Goal: Task Accomplishment & Management: Complete application form

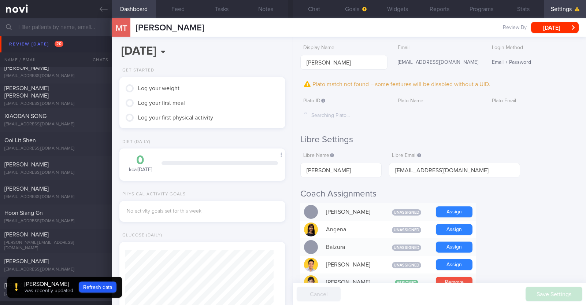
scroll to position [229, 0]
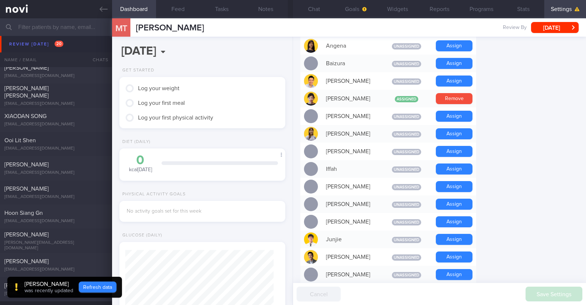
click at [92, 287] on button "Refresh data" at bounding box center [98, 286] width 38 height 11
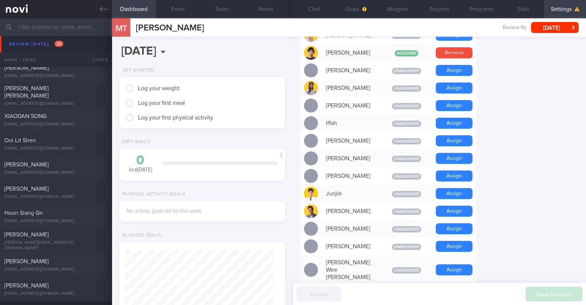
scroll to position [0, 0]
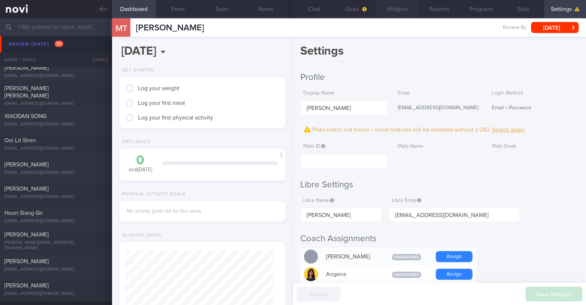
click at [399, 12] on button "Widgets" at bounding box center [398, 9] width 42 height 18
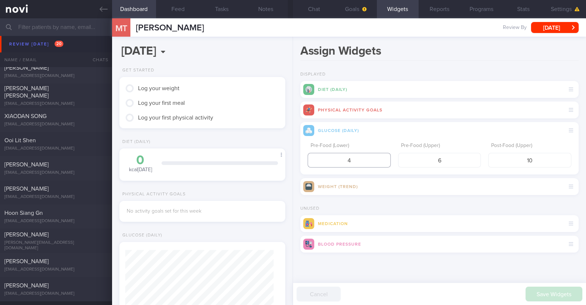
drag, startPoint x: 348, startPoint y: 164, endPoint x: 341, endPoint y: 163, distance: 7.4
click at [342, 164] on input "4" at bounding box center [349, 160] width 83 height 15
type input "3.9"
drag, startPoint x: 543, startPoint y: 160, endPoint x: 467, endPoint y: 160, distance: 75.8
click at [467, 160] on div "Pre-Food (Lower) 3.9 Pre-Food (Upper) 6 Post-Food (Upper) 10" at bounding box center [440, 153] width 264 height 29
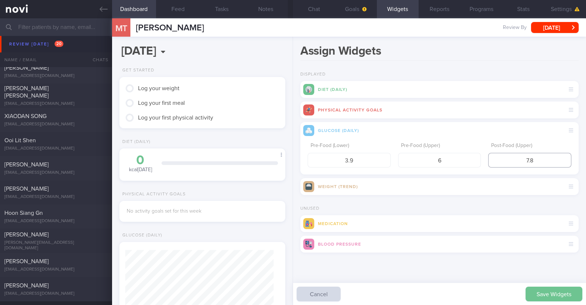
type input "7.8"
click at [535, 288] on button "Save Widgets" at bounding box center [554, 294] width 57 height 15
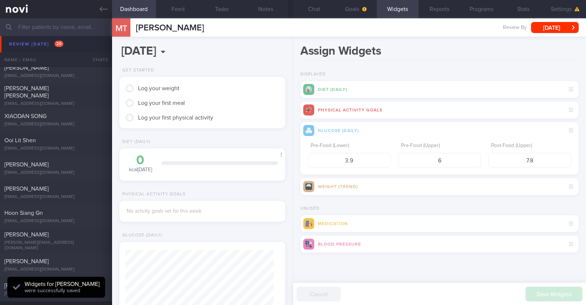
scroll to position [74, 148]
click at [362, 14] on button "Goals" at bounding box center [356, 9] width 42 height 18
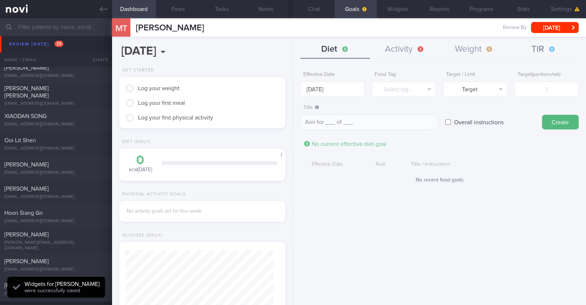
click at [536, 55] on button "TIR" at bounding box center [544, 49] width 70 height 18
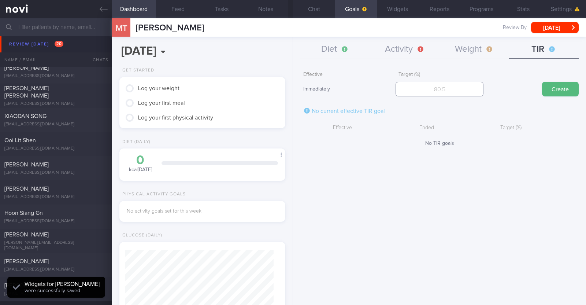
click at [426, 87] on input "number" at bounding box center [440, 89] width 88 height 15
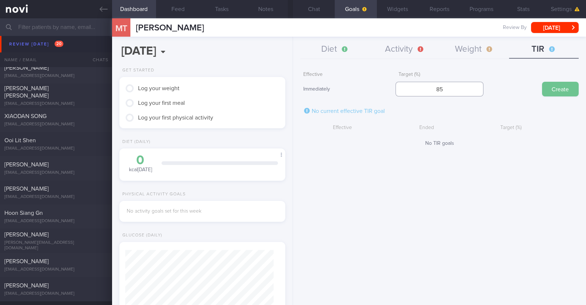
type input "8"
type input "95"
click at [552, 93] on button "Create" at bounding box center [560, 89] width 37 height 15
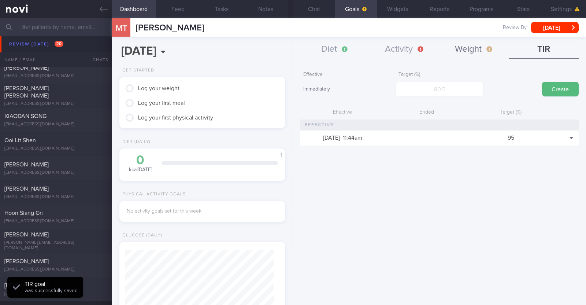
click at [465, 43] on button "Weight" at bounding box center [475, 49] width 70 height 18
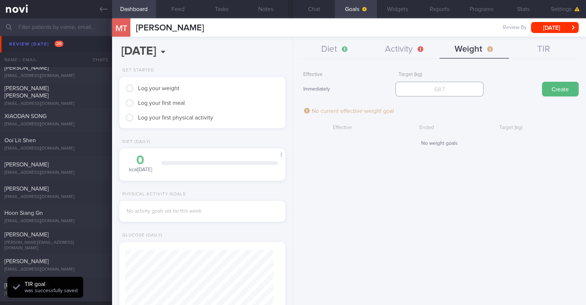
click at [430, 84] on input "number" at bounding box center [440, 89] width 88 height 15
type input "88.8"
click at [554, 87] on button "Create" at bounding box center [560, 89] width 37 height 15
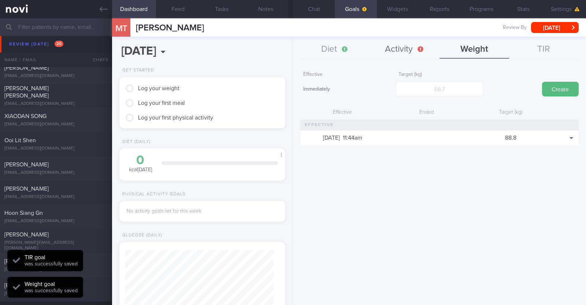
scroll to position [83, 146]
click at [392, 45] on button "Activity" at bounding box center [405, 49] width 70 height 18
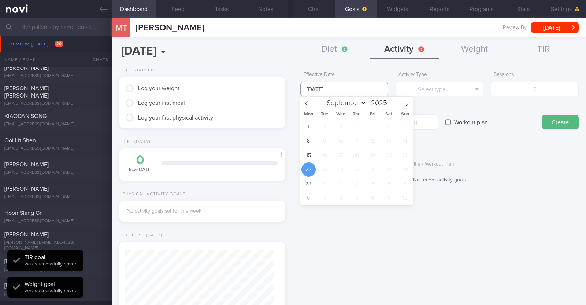
click at [374, 86] on input "[DATE]" at bounding box center [344, 89] width 88 height 15
click at [310, 152] on span "15" at bounding box center [309, 155] width 14 height 14
type input "[DATE]"
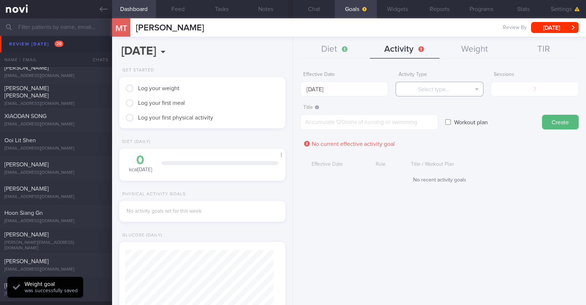
click at [418, 88] on button "Select type..." at bounding box center [440, 89] width 88 height 15
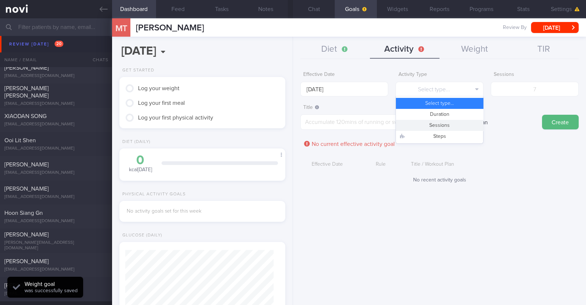
click at [426, 125] on button "Sessions" at bounding box center [439, 125] width 87 height 11
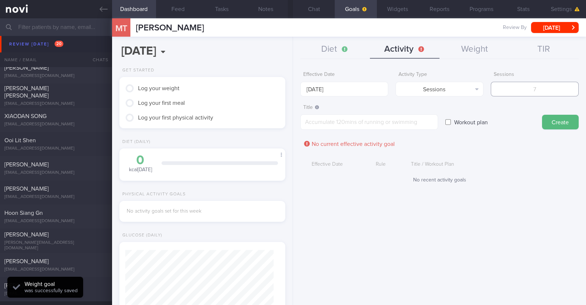
click at [544, 92] on input "number" at bounding box center [535, 89] width 88 height 15
type input "2"
click at [388, 125] on textarea at bounding box center [369, 121] width 138 height 15
click at [322, 124] on textarea at bounding box center [369, 121] width 138 height 15
paste textarea "Aim to do 2x strength training sessions per week. Body weight training - [Exerc…"
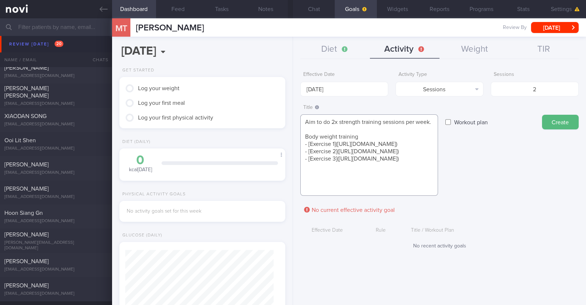
scroll to position [0, 0]
type textarea "Aim to do 2x strength training sessions per week. Body weight training - [Exerc…"
click at [565, 116] on button "Create" at bounding box center [560, 122] width 37 height 15
type input "[DATE]"
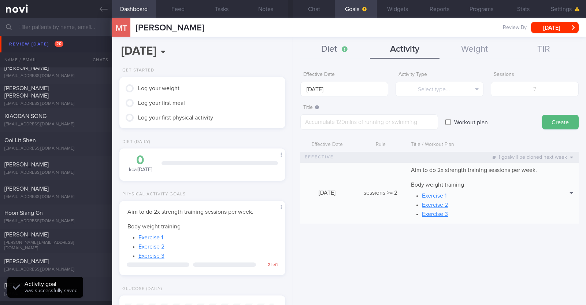
click at [322, 52] on button "Diet" at bounding box center [335, 49] width 70 height 18
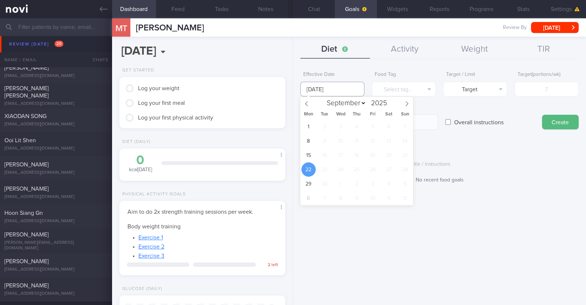
click at [340, 90] on input "[DATE]" at bounding box center [332, 89] width 64 height 15
click at [308, 154] on span "15" at bounding box center [309, 155] width 14 height 14
type input "[DATE]"
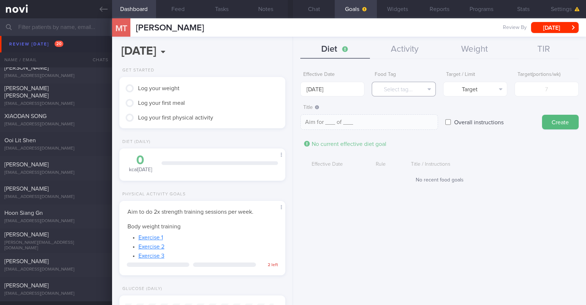
click at [403, 86] on button "Select tag..." at bounding box center [404, 89] width 64 height 15
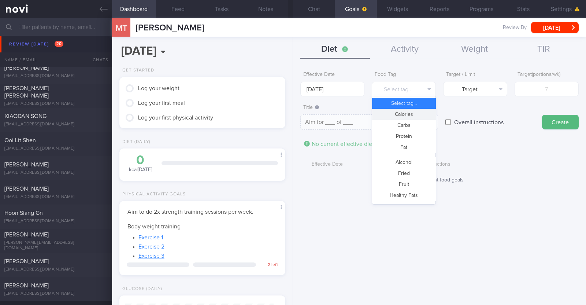
click at [403, 118] on button "Calories" at bounding box center [403, 114] width 63 height 11
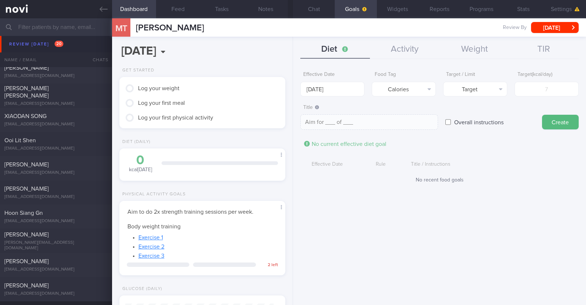
type textarea "Aim for __ calories per day"
click at [524, 86] on input "number" at bounding box center [547, 89] width 64 height 15
type input "1"
type textarea "Aim for 1 calories per day"
type input "16"
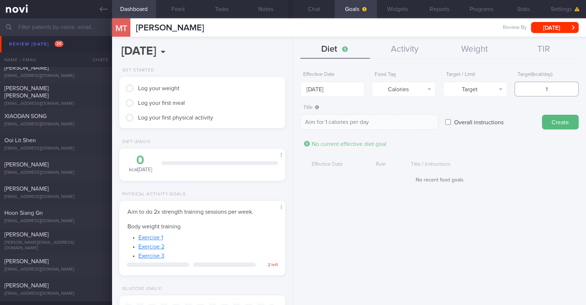
type textarea "Aim for 16 calories per day"
type input "160"
type textarea "Aim for 160 calories per day"
type input "1600"
type textarea "Aim for 1600 calories per day"
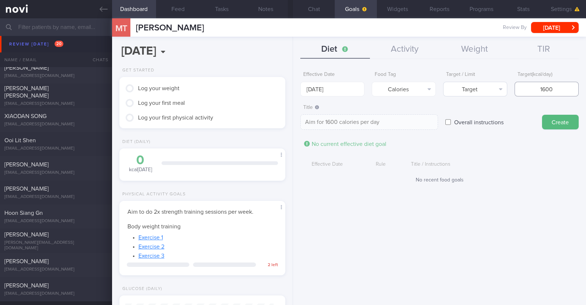
type input "1600"
click at [474, 90] on button "Target" at bounding box center [475, 89] width 64 height 15
click at [470, 116] on button "Limit" at bounding box center [475, 114] width 63 height 11
type textarea "Keep to 1600 calories per day"
drag, startPoint x: 550, startPoint y: 123, endPoint x: 436, endPoint y: 118, distance: 114.5
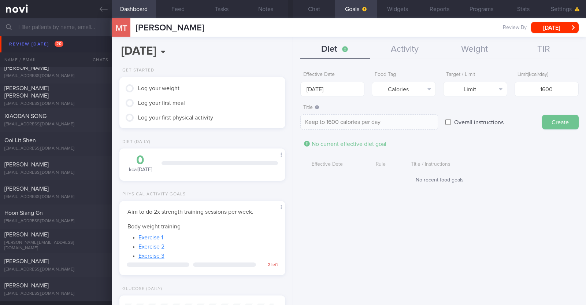
click at [550, 123] on button "Create" at bounding box center [560, 122] width 37 height 15
type input "[DATE]"
type textarea "Aim for ___ of ___"
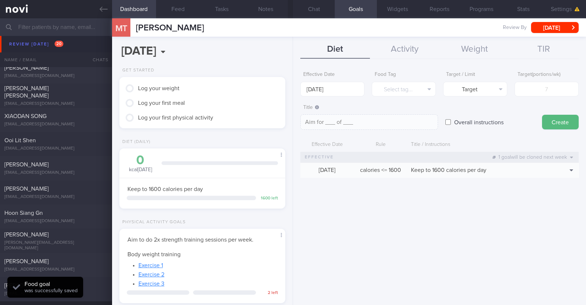
click at [351, 97] on form "Effective Date [DATE] Food Tag Select tag... Select tag... Calories Carbs Prote…" at bounding box center [439, 126] width 278 height 117
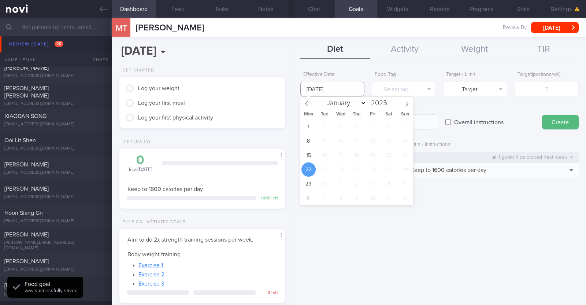
click at [347, 87] on input "[DATE]" at bounding box center [332, 89] width 64 height 15
click at [308, 150] on span "15" at bounding box center [309, 155] width 14 height 14
type input "[DATE]"
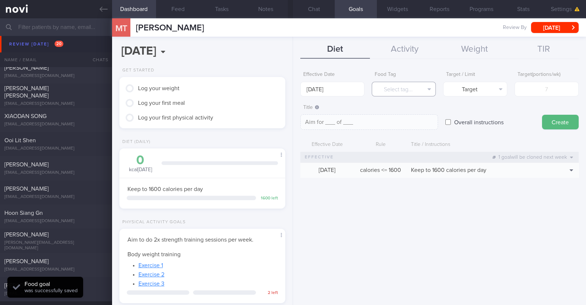
click at [411, 88] on button "Select tag..." at bounding box center [404, 89] width 64 height 15
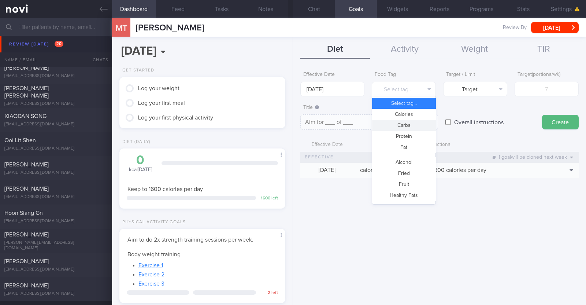
click at [405, 123] on button "Carbs" at bounding box center [403, 125] width 63 height 11
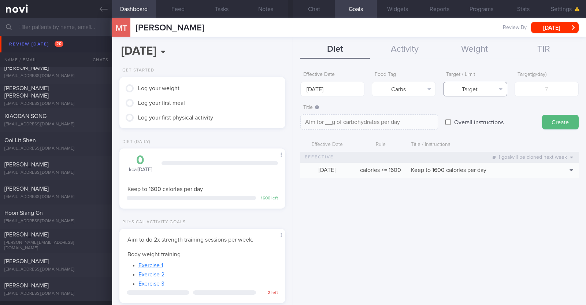
click at [489, 91] on button "Target" at bounding box center [475, 89] width 64 height 15
click at [485, 114] on button "Limit" at bounding box center [475, 114] width 63 height 11
type textarea "Keep to __g of carbohydrates per day"
click at [542, 85] on input "number" at bounding box center [547, 89] width 64 height 15
type input "1"
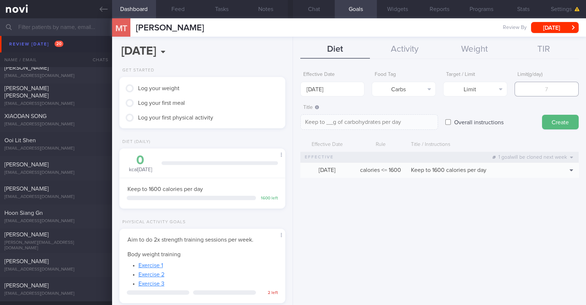
type textarea "Keep to 1g of carbohydrates per day"
type input "16"
type textarea "Keep to 16g of carbohydrates per day"
type input "160"
type textarea "Keep to 160g of carbohydrates per day"
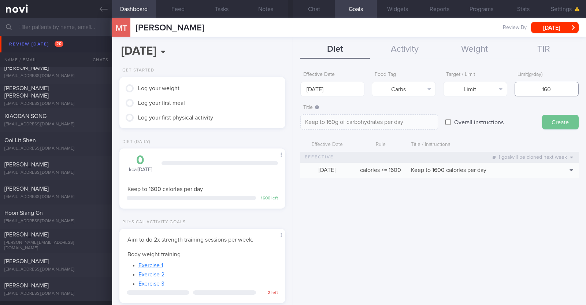
type input "160"
click at [564, 120] on button "Create" at bounding box center [560, 122] width 37 height 15
type input "[DATE]"
type textarea "Aim for ___ of ___"
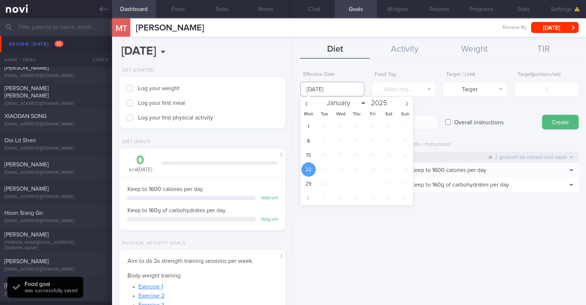
click at [346, 89] on input "[DATE]" at bounding box center [332, 89] width 64 height 15
click at [308, 153] on span "15" at bounding box center [309, 155] width 14 height 14
type input "[DATE]"
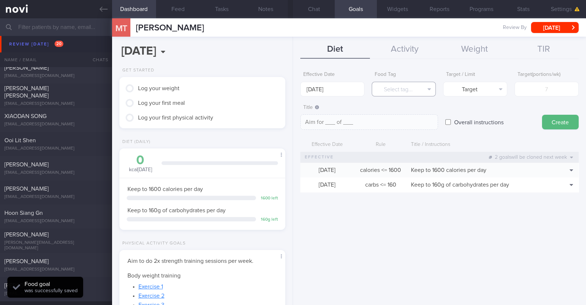
click at [395, 83] on button "Select tag..." at bounding box center [404, 89] width 64 height 15
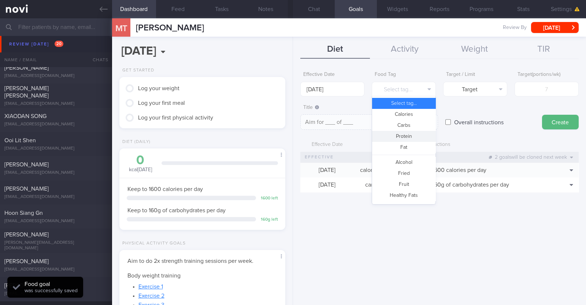
click at [402, 136] on button "Protein" at bounding box center [403, 136] width 63 height 11
type textarea "Aim for __g of protein per day"
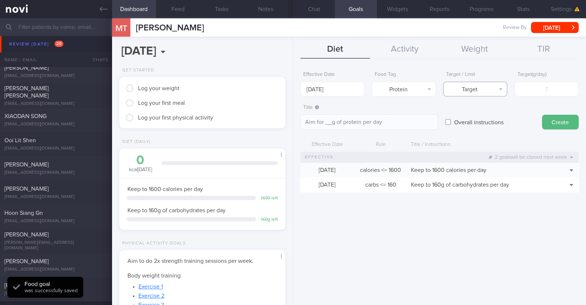
click at [467, 89] on button "Target" at bounding box center [475, 89] width 64 height 15
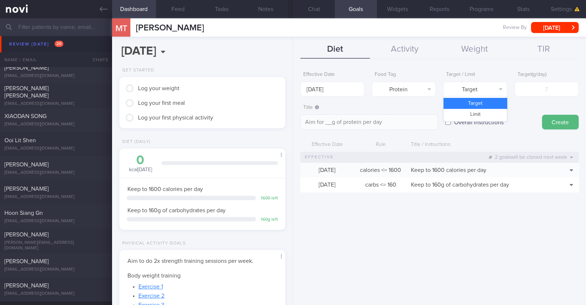
click at [475, 101] on button "Target" at bounding box center [475, 103] width 63 height 11
click at [526, 84] on input "number" at bounding box center [547, 89] width 64 height 15
type input "7"
type textarea "Aim for 7g of protein per day"
type input "77"
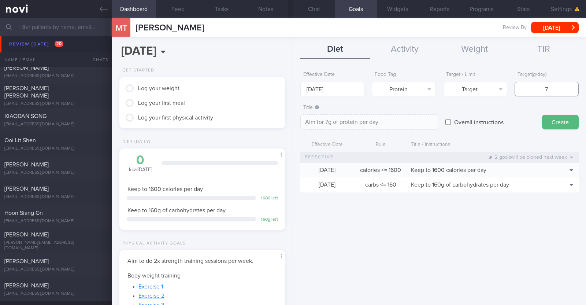
type textarea "Aim for 77g of protein per day"
type input "77"
click at [564, 119] on button "Create" at bounding box center [560, 122] width 37 height 15
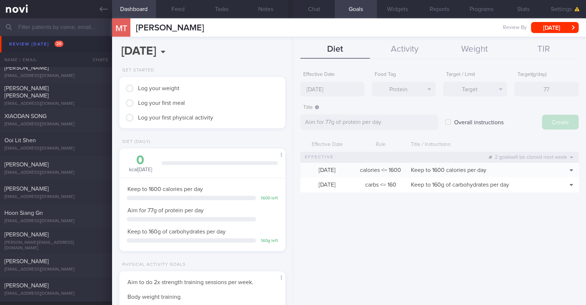
type input "[DATE]"
type textarea "Aim for ___ of ___"
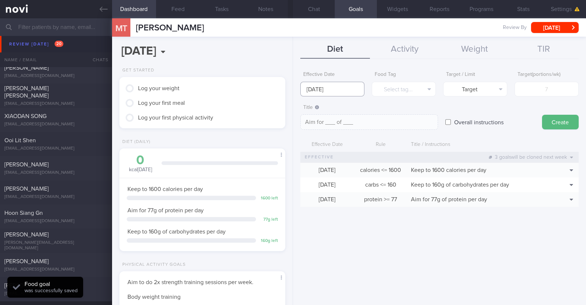
click at [341, 89] on input "[DATE]" at bounding box center [332, 89] width 64 height 15
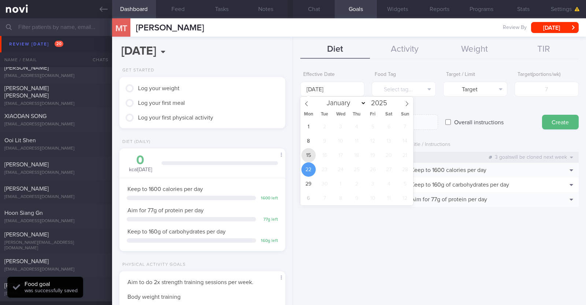
click at [307, 155] on span "15" at bounding box center [309, 155] width 14 height 14
type input "[DATE]"
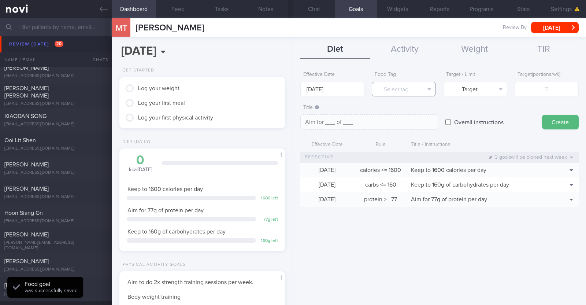
click at [380, 88] on button "Select tag..." at bounding box center [404, 89] width 64 height 15
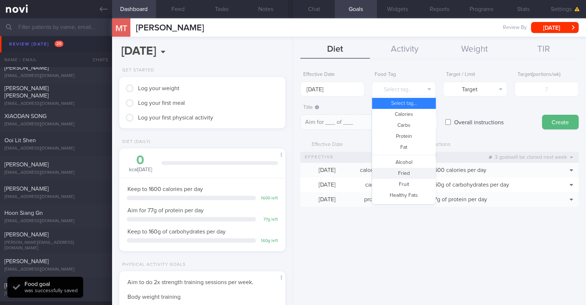
click at [417, 169] on button "Fried" at bounding box center [403, 173] width 63 height 11
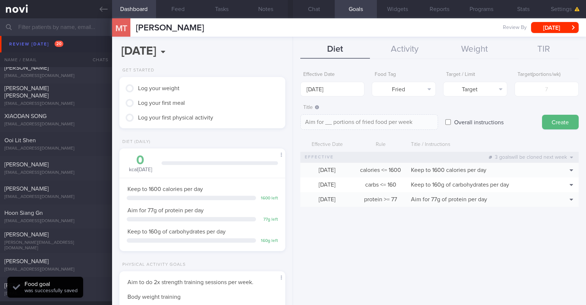
click at [477, 80] on div "Target / Limit Target Target Limit" at bounding box center [475, 82] width 64 height 29
click at [470, 87] on button "Target" at bounding box center [475, 89] width 64 height 15
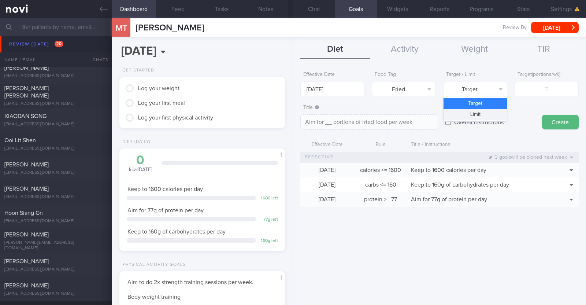
click at [468, 114] on button "Limit" at bounding box center [475, 114] width 63 height 11
type textarea "Keep to __ portions of fried food per week"
click at [527, 93] on input "number" at bounding box center [547, 89] width 64 height 15
type input "2"
type textarea "Keep to 2 portions of fried food per week"
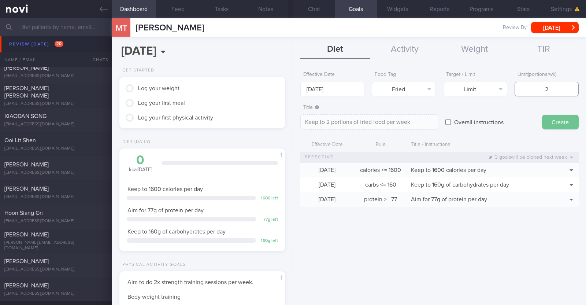
type input "2"
click at [551, 122] on button "Create" at bounding box center [560, 122] width 37 height 15
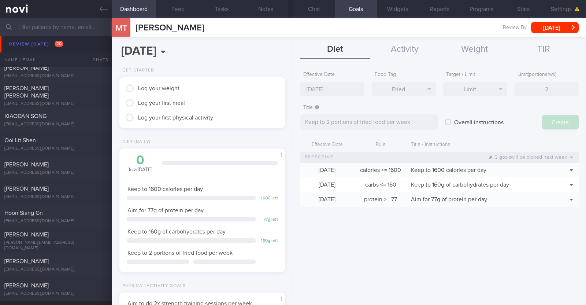
type input "[DATE]"
type textarea "Aim for ___ of ___"
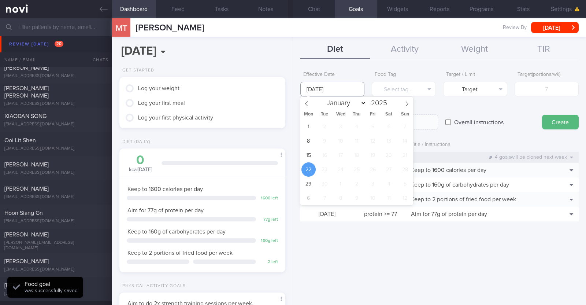
click at [348, 85] on input "[DATE]" at bounding box center [332, 89] width 64 height 15
click at [311, 148] on div "1 2 3 4 5 6 7 8 9 10 11 12 13 14 15 16 17 18 19 20 21 22 23 24 25 26 27 28 29 3…" at bounding box center [356, 162] width 113 height 86
click at [308, 152] on span "15" at bounding box center [309, 155] width 14 height 14
type input "[DATE]"
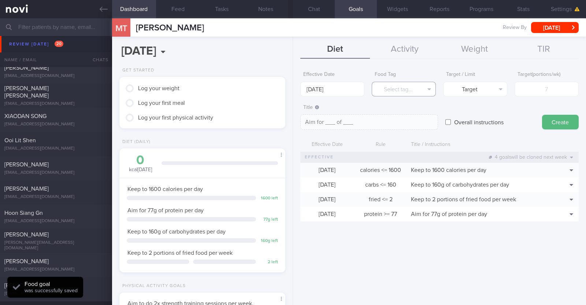
click at [389, 89] on button "Select tag..." at bounding box center [404, 89] width 64 height 15
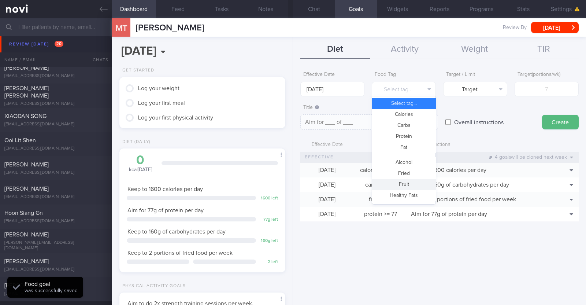
click at [397, 187] on button "Fruit" at bounding box center [403, 184] width 63 height 11
type textarea "Aim for __ portions of fruits per week"
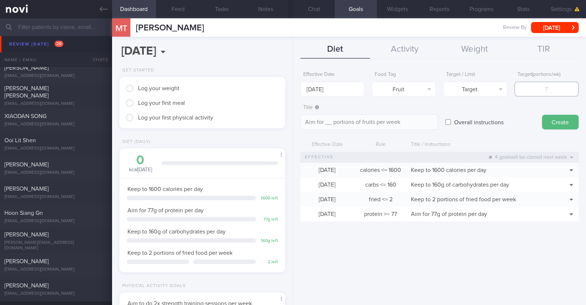
click at [535, 88] on input "number" at bounding box center [547, 89] width 64 height 15
type input "1"
type textarea "Aim for 1 portions of fruits per week"
type input "14"
type textarea "Aim for 14 portions of fruits per week"
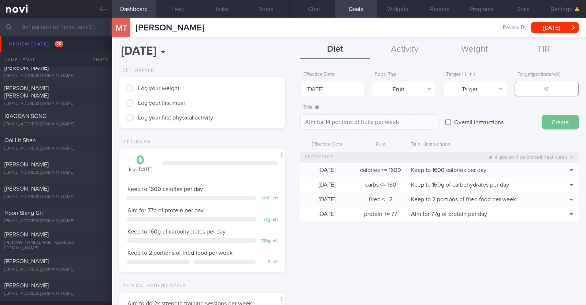
type input "14"
click at [564, 118] on button "Create" at bounding box center [560, 122] width 37 height 15
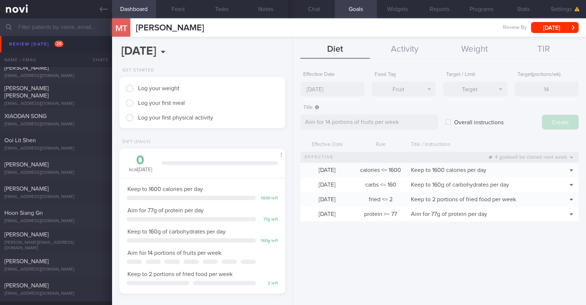
type input "[DATE]"
type textarea "Aim for ___ of ___"
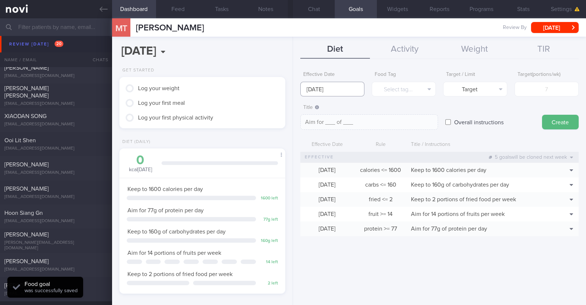
click at [316, 88] on input "[DATE]" at bounding box center [332, 89] width 64 height 15
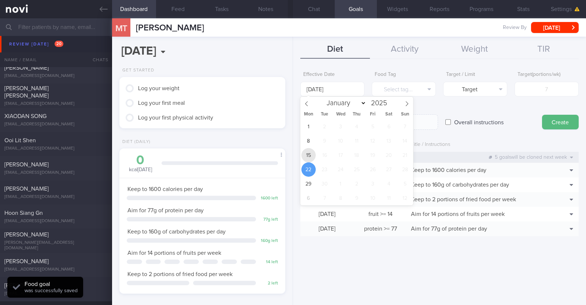
click at [307, 153] on span "15" at bounding box center [309, 155] width 14 height 14
type input "[DATE]"
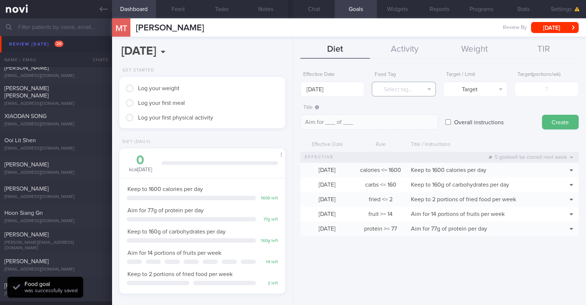
click at [398, 86] on button "Select tag..." at bounding box center [404, 89] width 64 height 15
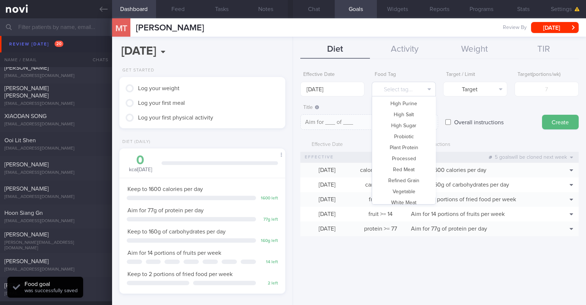
scroll to position [218, 0]
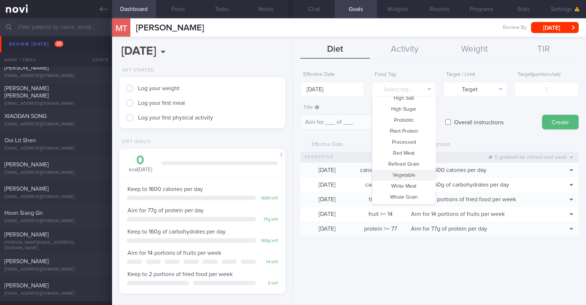
click at [404, 176] on button "Vegetable" at bounding box center [403, 175] width 63 height 11
type textarea "Aim for __ portions of vegetables per week"
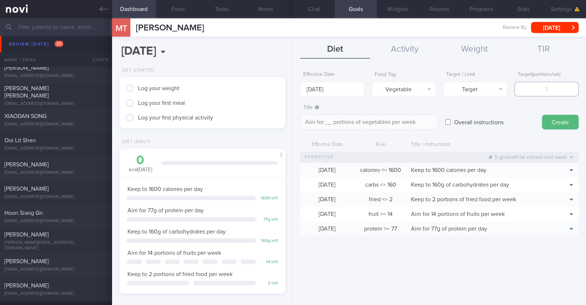
click at [532, 90] on input "number" at bounding box center [547, 89] width 64 height 15
type input "1"
type textarea "Aim for 1 portions of vegetables per week"
type input "14"
type textarea "Aim for 14 portions of vegetables per week"
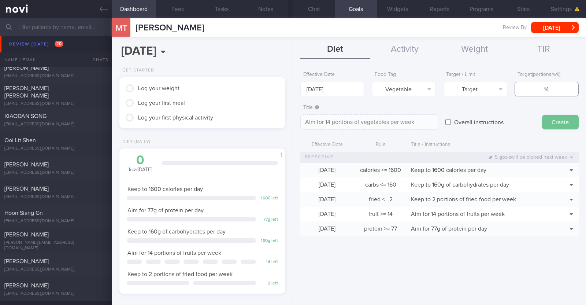
type input "14"
click at [556, 123] on button "Create" at bounding box center [560, 122] width 37 height 15
type input "[DATE]"
type textarea "Aim for ___ of ___"
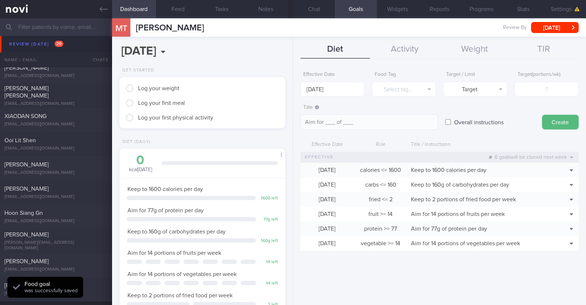
click at [383, 283] on div "Effective Date [DATE] Food Tag Select tag... Select tag... Calories Carbs Prote…" at bounding box center [439, 183] width 293 height 243
click at [319, 8] on button "Chat" at bounding box center [314, 9] width 42 height 18
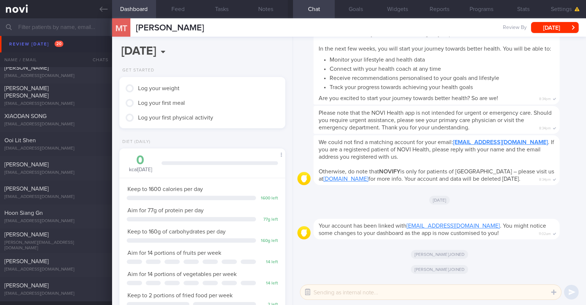
click at [310, 286] on button "button" at bounding box center [307, 291] width 13 height 13
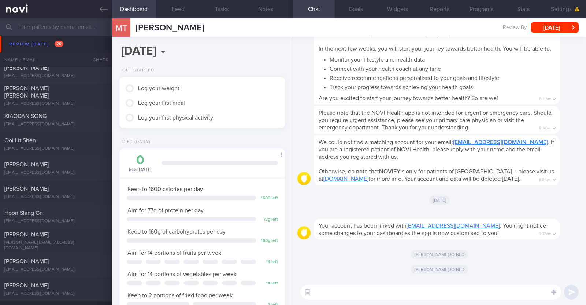
click at [330, 288] on textarea at bounding box center [430, 292] width 261 height 15
paste textarea "Hi [Name], It was a pleasure speaking with you [DATE]. The Lifestyle Improvemen…"
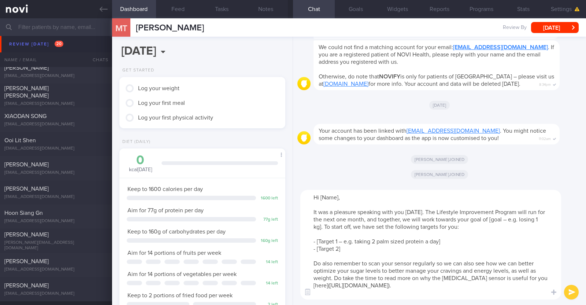
click at [339, 198] on textarea "Hi [Name], It was a pleasure speaking with you [DATE]. The Lifestyle Improvemen…" at bounding box center [430, 245] width 261 height 110
drag, startPoint x: 489, startPoint y: 220, endPoint x: 518, endPoint y: 220, distance: 28.9
click at [517, 219] on textarea "Hi [PERSON_NAME], It was a pleasure speaking with you [DATE]. The Lifestyle Imp…" at bounding box center [430, 245] width 261 height 110
drag, startPoint x: 455, startPoint y: 242, endPoint x: 317, endPoint y: 241, distance: 138.5
click at [317, 241] on textarea "Hi [PERSON_NAME], It was a pleasure speaking with you [DATE]. The Lifestyle Imp…" at bounding box center [430, 245] width 261 height 110
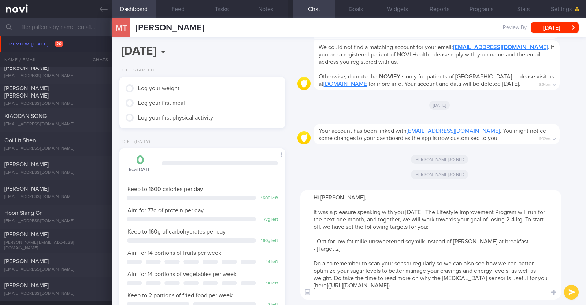
drag, startPoint x: 351, startPoint y: 252, endPoint x: 319, endPoint y: 250, distance: 32.3
click at [319, 250] on textarea "Hi [PERSON_NAME], It was a pleasure speaking with you [DATE]. The Lifestyle Imp…" at bounding box center [430, 245] width 261 height 110
click at [321, 249] on textarea "Hi [PERSON_NAME], It was a pleasure speaking with you [DATE]. The Lifestyle Imp…" at bounding box center [430, 245] width 261 height 110
type textarea "Hi [PERSON_NAME], It was a pleasure speaking with you [DATE]. The Lifestyle Imp…"
click at [568, 288] on button "submit" at bounding box center [571, 292] width 15 height 15
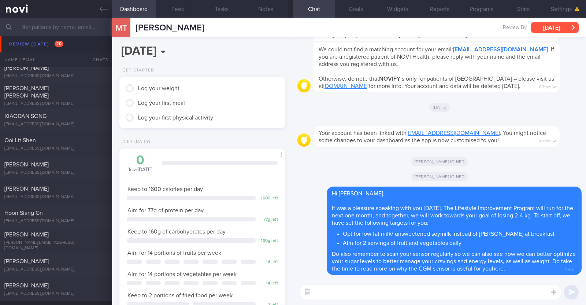
click at [561, 24] on button "[DATE]" at bounding box center [555, 27] width 48 height 11
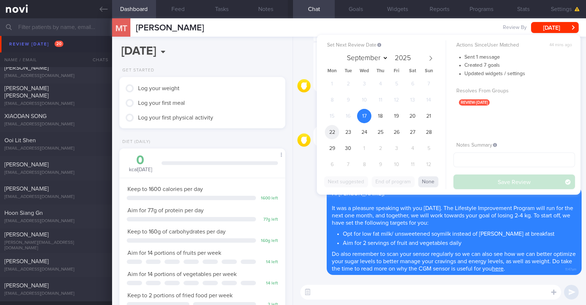
click at [328, 130] on span "22" at bounding box center [332, 132] width 14 height 14
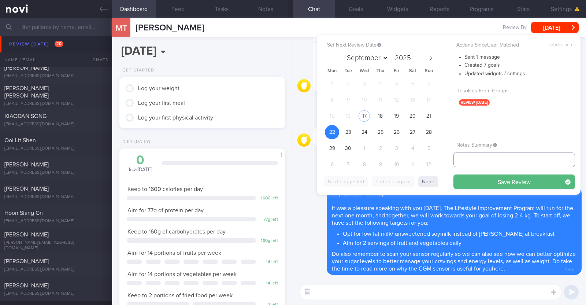
click at [472, 160] on input "text" at bounding box center [515, 159] width 122 height 15
type input "r/v 22/9"
click at [478, 184] on button "Save Review" at bounding box center [515, 181] width 122 height 15
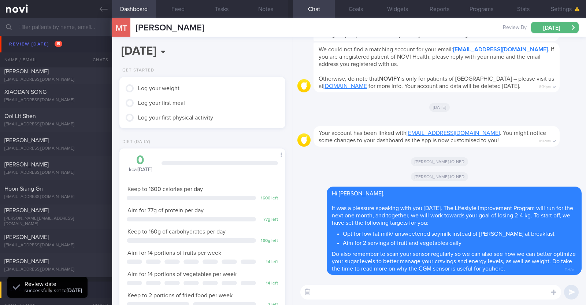
scroll to position [74, 148]
click at [264, 13] on button "Notes" at bounding box center [266, 9] width 44 height 18
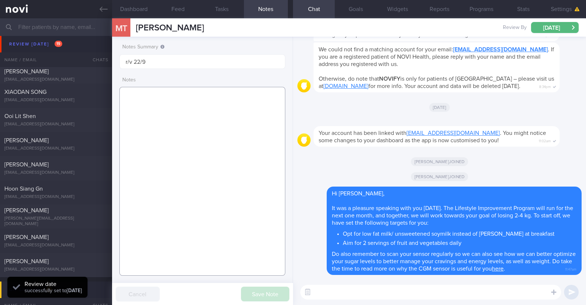
click at [204, 107] on textarea at bounding box center [202, 181] width 166 height 189
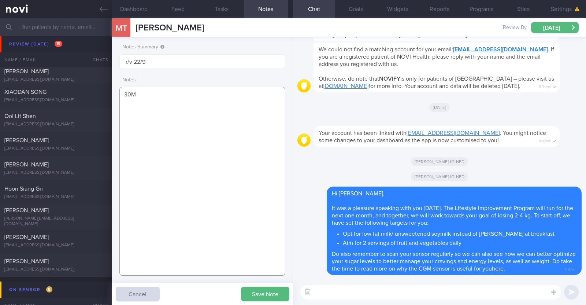
paste textarea "Comorbidities HLD"
click at [170, 103] on textarea "30M Comorbidities HLD Nil meds" at bounding box center [202, 181] width 166 height 189
click at [169, 111] on textarea "30M Comorbidities HLD Nil meds" at bounding box center [202, 181] width 166 height 189
click at [164, 129] on textarea "30M Comorbidities: HLD Nil meds" at bounding box center [202, 181] width 166 height 189
paste textarea "Jogging & static exercises x 3/week (45min)"
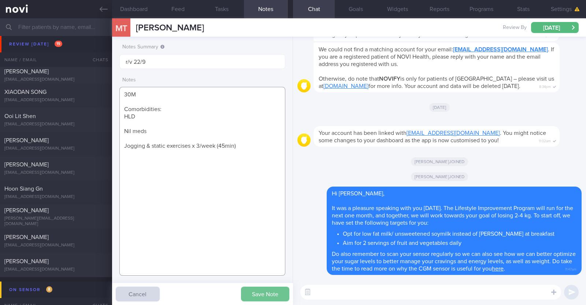
type textarea "30M Comorbidities: HLD Nil meds Jogging & static exercises x 3/week (45min)"
click at [277, 290] on button "Save Note" at bounding box center [265, 294] width 48 height 15
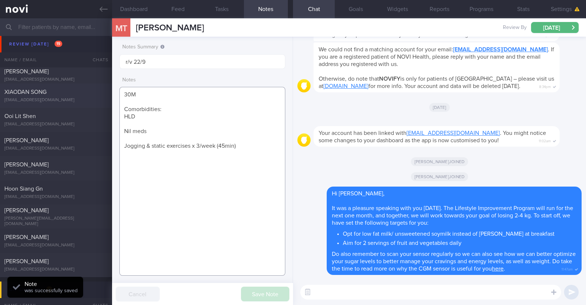
drag, startPoint x: 252, startPoint y: 142, endPoint x: 110, endPoint y: 92, distance: 150.3
click at [110, 92] on div "Patients New Users Coaches Assigned patients Assigned patients All active patie…" at bounding box center [293, 161] width 586 height 287
drag, startPoint x: 243, startPoint y: 147, endPoint x: 121, endPoint y: 91, distance: 134.1
click at [121, 91] on textarea "30M Comorbidities: HLD Nil meds Jogging & static exercises x 3/week (45min)" at bounding box center [202, 181] width 166 height 189
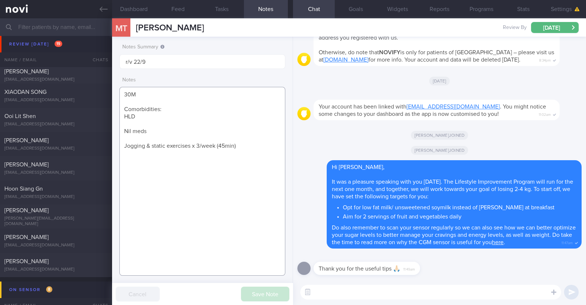
click at [159, 170] on textarea "30M Comorbidities: HLD Nil meds Jogging & static exercises x 3/week (45min)" at bounding box center [202, 181] width 166 height 189
click at [112, 7] on button "Dashboard" at bounding box center [134, 9] width 44 height 18
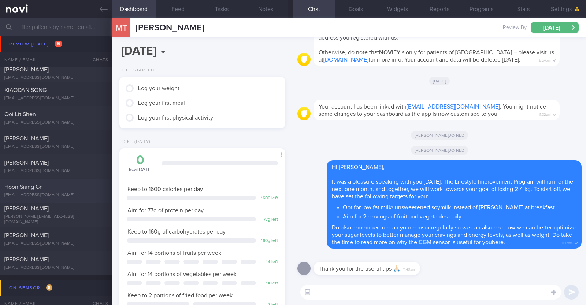
scroll to position [229, 0]
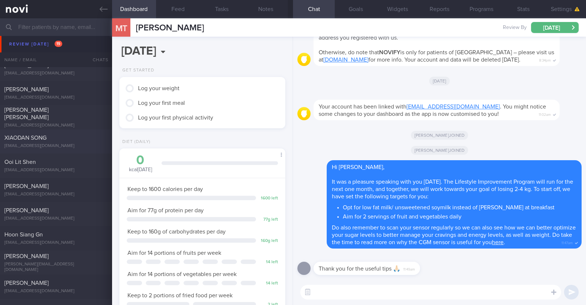
click at [71, 139] on div "XIAODAN SONG" at bounding box center [54, 137] width 101 height 7
type textarea "45F Co-morbidities: Hx of GDM Migraine Stable [MEDICAL_DATA] in brain Medicatio…"
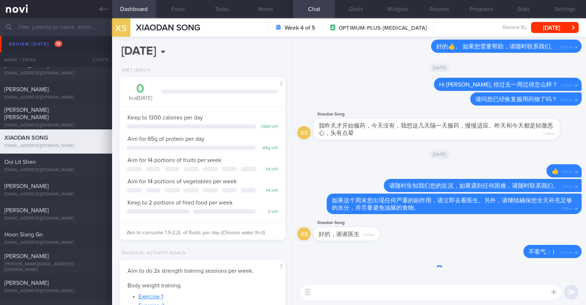
scroll to position [83, 146]
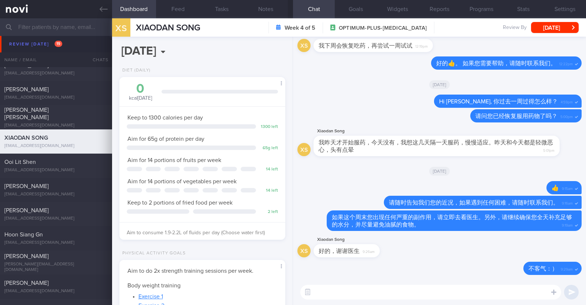
click at [449, 294] on textarea at bounding box center [430, 292] width 261 height 15
click at [319, 291] on textarea "HI [PERSON_NAME]," at bounding box center [430, 292] width 261 height 15
click at [353, 294] on textarea "Hi [PERSON_NAME]," at bounding box center [430, 292] width 261 height 15
drag, startPoint x: 430, startPoint y: 290, endPoint x: 445, endPoint y: 292, distance: 15.5
click at [429, 291] on textarea "Hi [PERSON_NAME]," at bounding box center [430, 292] width 261 height 15
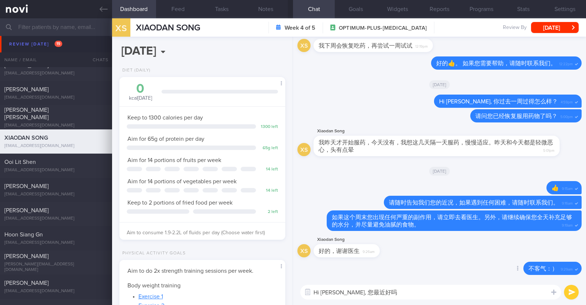
type textarea "Hi [PERSON_NAME], 您最近好吗？"
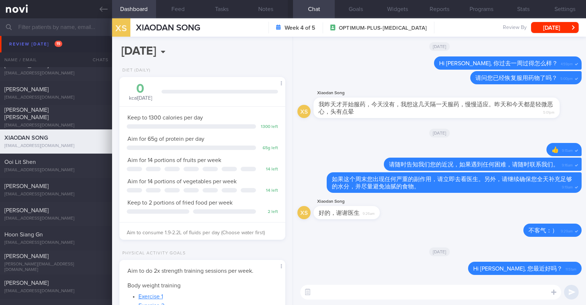
click at [446, 287] on textarea at bounding box center [430, 292] width 261 height 15
paste textarea "您仍然有药物的副作用吗？"
drag, startPoint x: 332, startPoint y: 289, endPoint x: 321, endPoint y: 290, distance: 11.4
click at [321, 290] on textarea "您仍然有药物的副作用吗？" at bounding box center [430, 292] width 261 height 15
type textarea "您还有药物的副作用吗？"
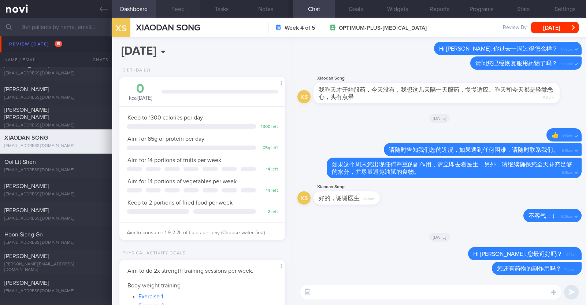
click at [185, 6] on button "Feed" at bounding box center [178, 9] width 44 height 18
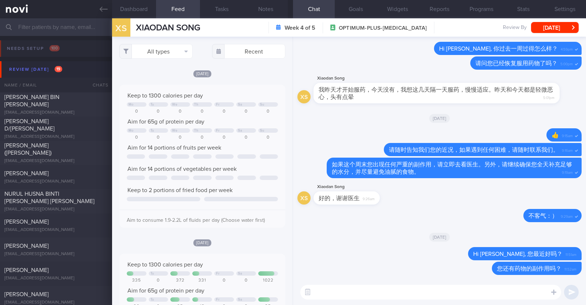
select select "8"
click at [107, 8] on icon at bounding box center [104, 9] width 8 height 8
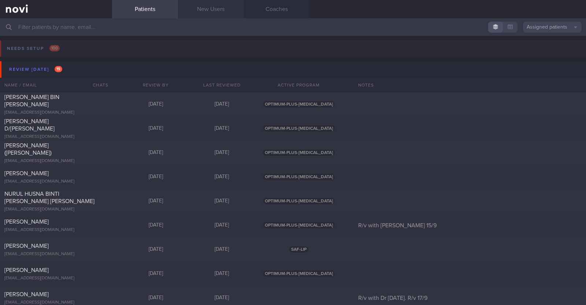
click at [210, 12] on link "New Users" at bounding box center [211, 9] width 66 height 18
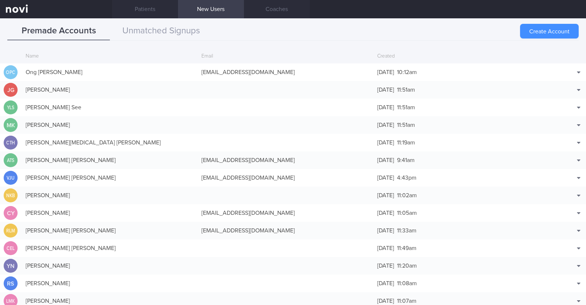
click at [542, 27] on button "Create Account" at bounding box center [549, 31] width 59 height 15
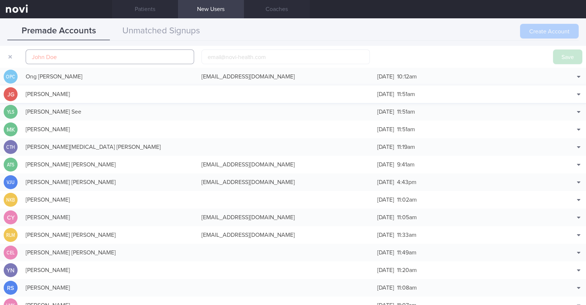
scroll to position [18, 0]
paste input "Lee Mun keong"
type input "Lee Mun keong"
click at [222, 56] on input "email" at bounding box center [286, 56] width 169 height 15
paste input "michaelee1981@gmail.com"
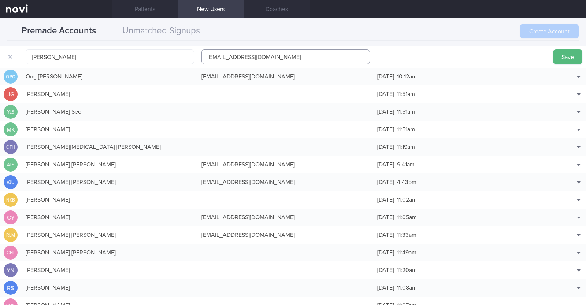
click at [242, 58] on input "michaelee1981@gmail.com" at bounding box center [286, 56] width 169 height 15
type input "michaelee19811@gmail.com"
click at [555, 52] on button "Save" at bounding box center [567, 56] width 29 height 15
